Goal: Register for event/course

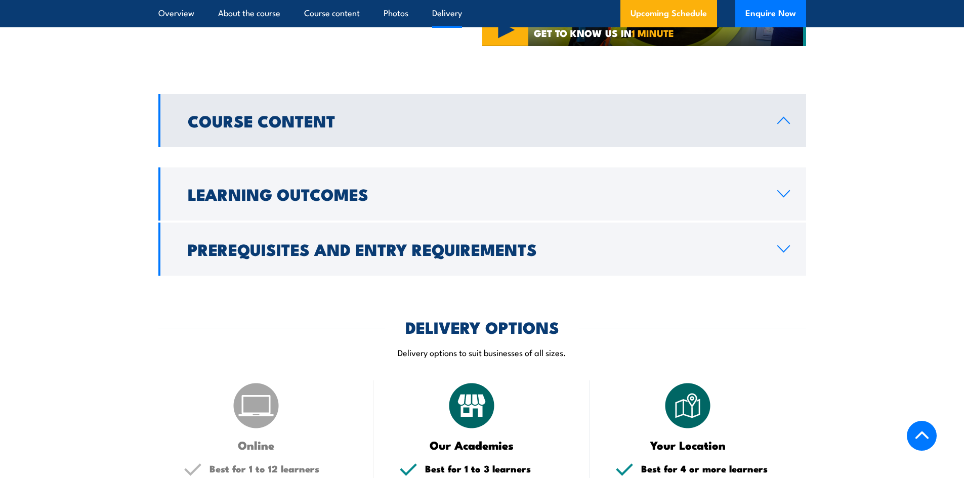
scroll to position [1174, 0]
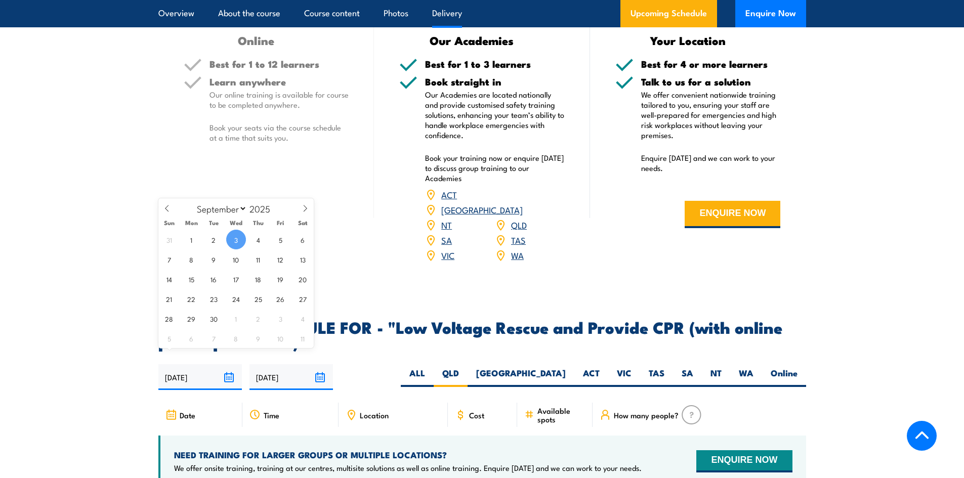
click at [228, 364] on input "03/09/2025" at bounding box center [199, 377] width 83 height 26
click at [323, 364] on input "02/03/2026" at bounding box center [290, 377] width 83 height 26
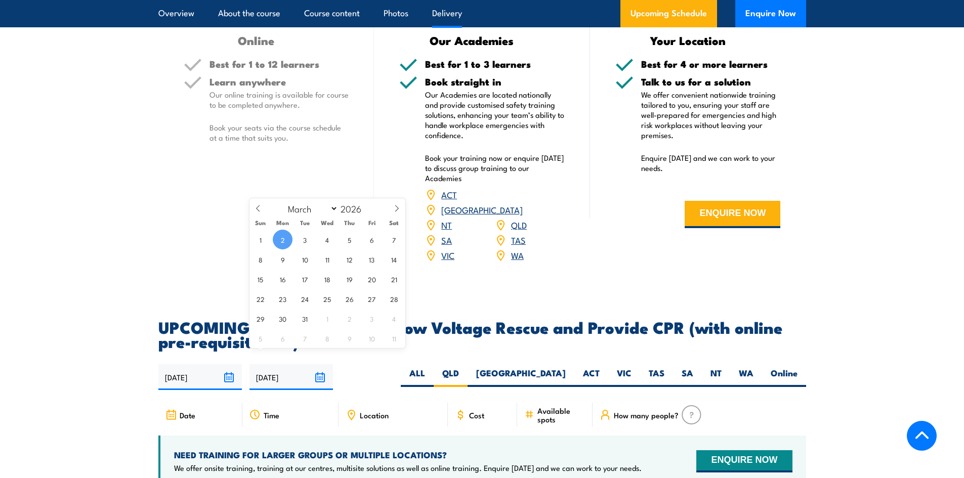
click at [771, 282] on div "COURSES > Electricity Supply Industry (ESI) Training Low Voltage Rescue and Pro…" at bounding box center [482, 76] width 964 height 2500
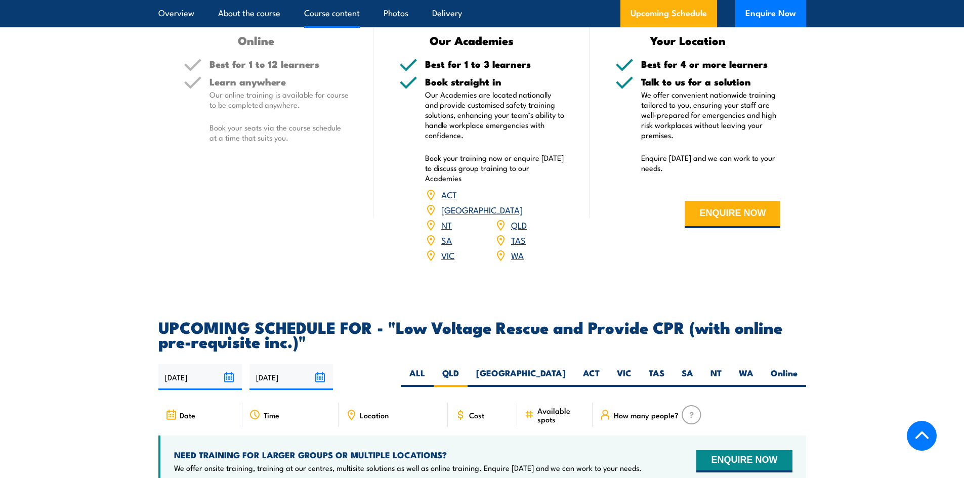
scroll to position [718, 0]
